Goal: Find contact information: Find contact information

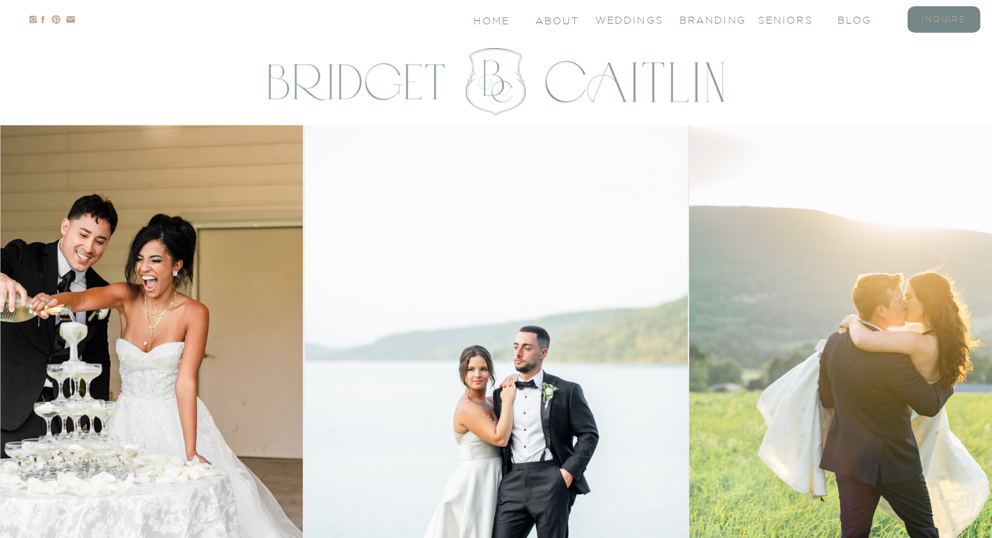
click at [940, 19] on nav "inquire" at bounding box center [944, 19] width 56 height 12
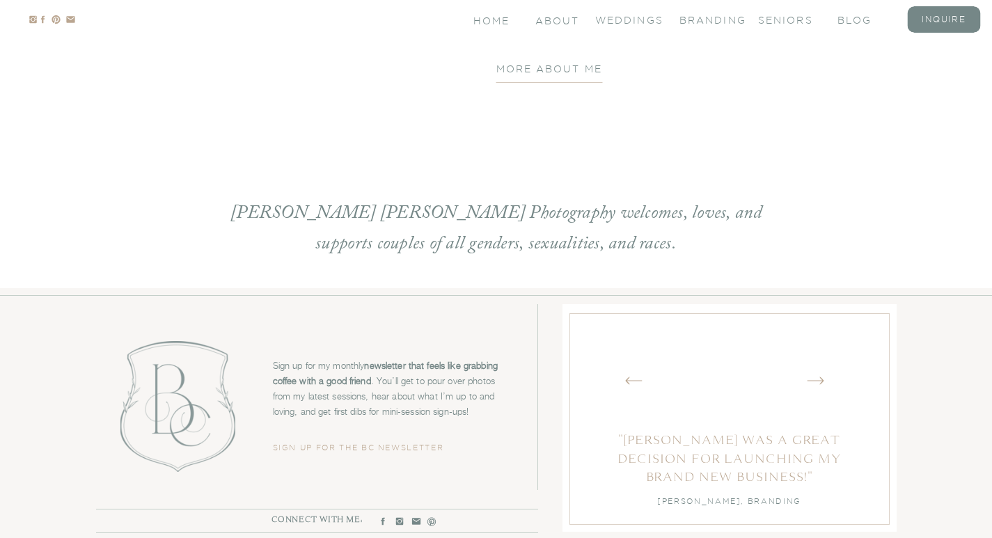
scroll to position [2959, 0]
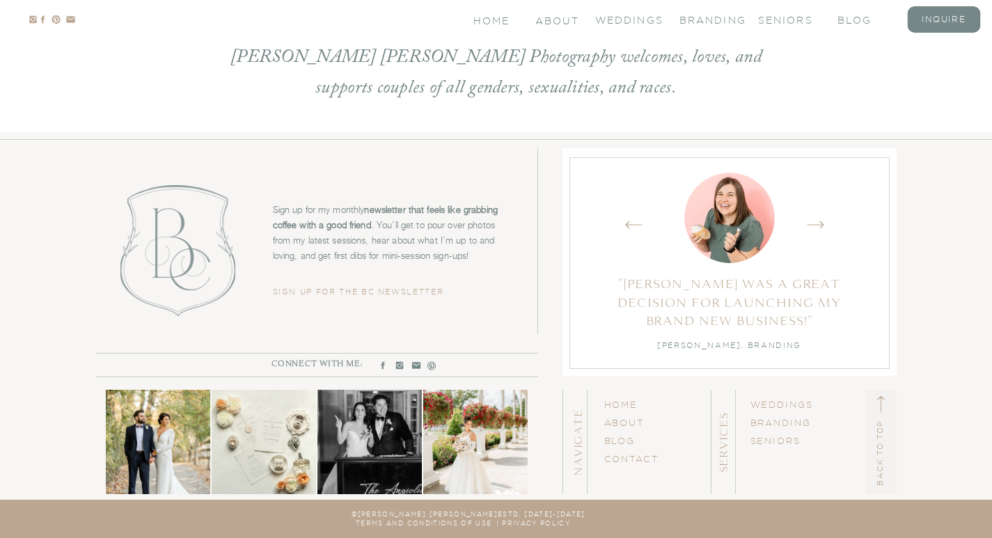
click at [382, 367] on icon at bounding box center [382, 366] width 3 height 8
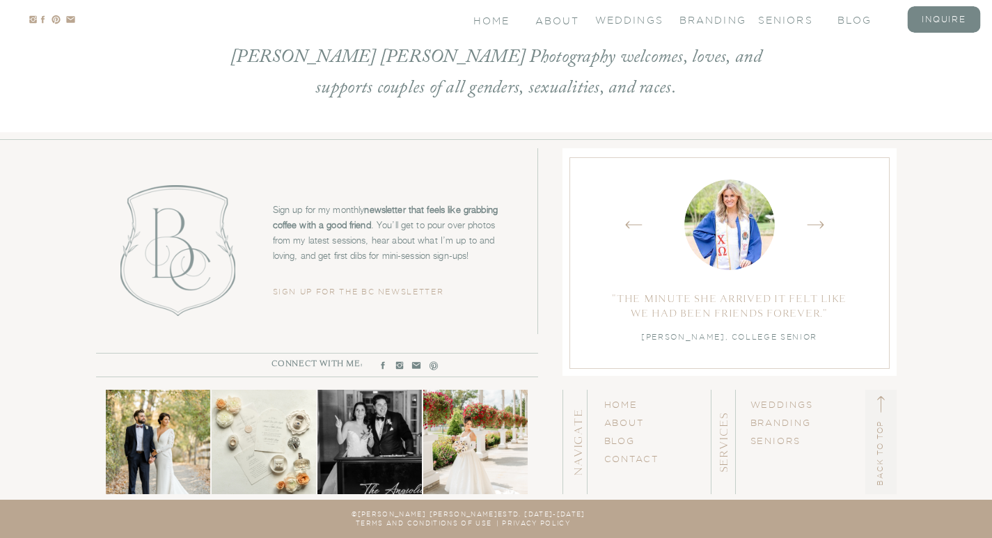
click at [432, 365] on icon at bounding box center [434, 366] width 10 height 12
click at [398, 362] on icon at bounding box center [399, 366] width 8 height 8
